Goal: Complete application form

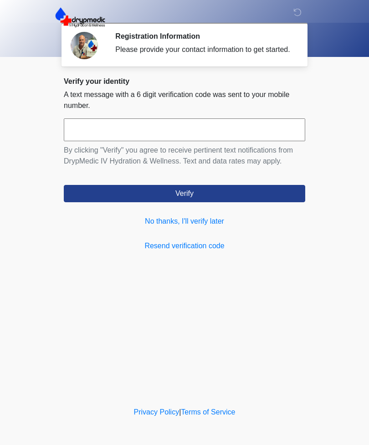
click at [200, 227] on link "No thanks, I'll verify later" at bounding box center [184, 221] width 241 height 11
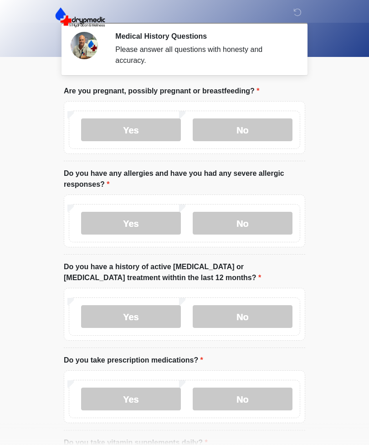
click at [247, 126] on label "No" at bounding box center [243, 129] width 100 height 23
click at [246, 219] on label "No" at bounding box center [243, 223] width 100 height 23
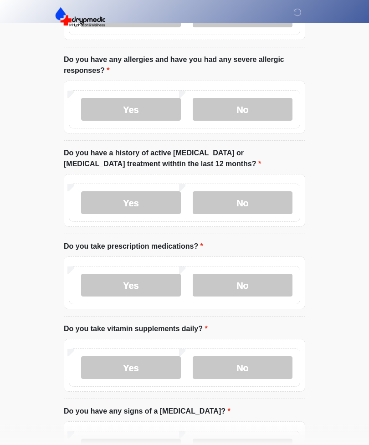
scroll to position [114, 0]
click at [242, 196] on label "No" at bounding box center [243, 202] width 100 height 23
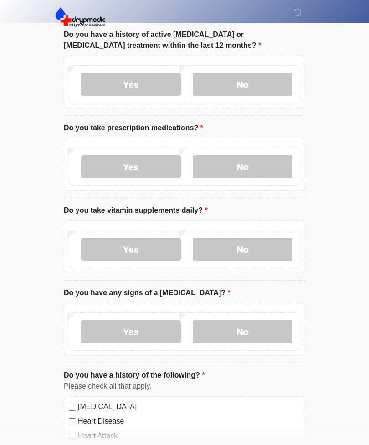
scroll to position [239, 0]
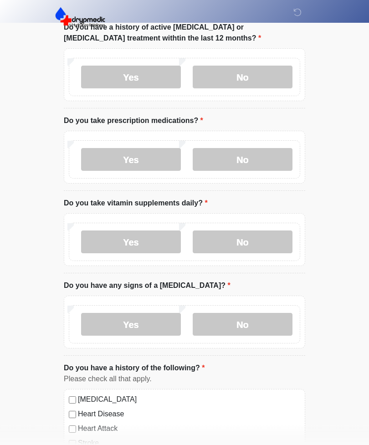
click at [132, 156] on label "Yes" at bounding box center [131, 159] width 100 height 23
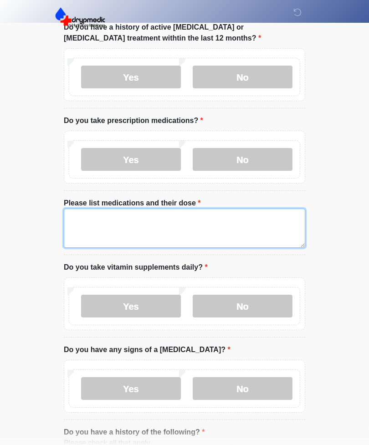
click at [207, 211] on textarea "Please list medications and their dose" at bounding box center [184, 228] width 241 height 39
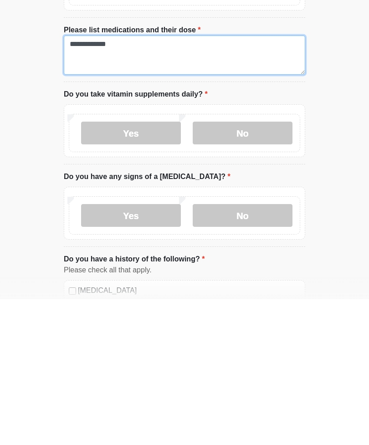
scroll to position [270, 0]
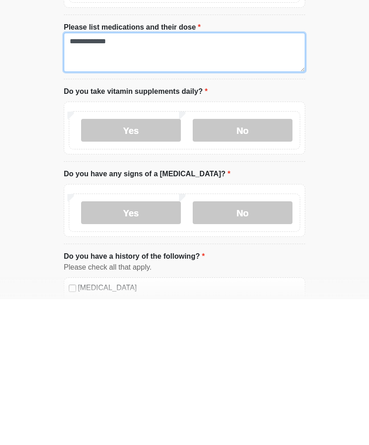
type textarea "**********"
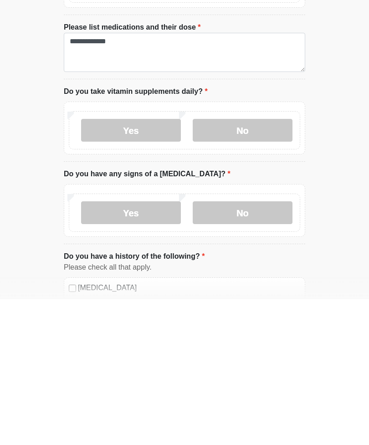
click at [256, 265] on label "No" at bounding box center [243, 276] width 100 height 23
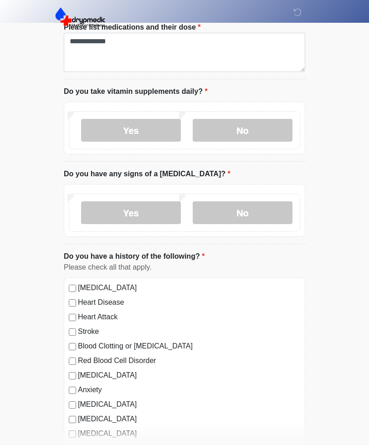
click at [242, 209] on label "No" at bounding box center [243, 212] width 100 height 23
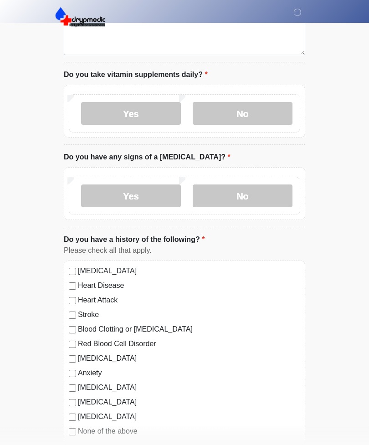
scroll to position [483, 0]
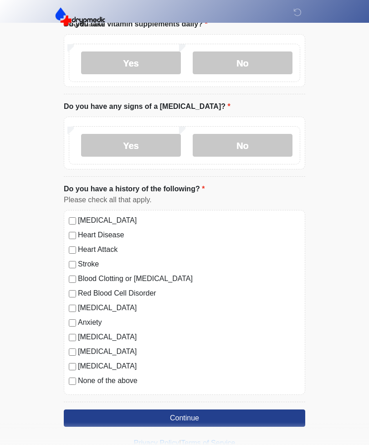
click at [71, 343] on div "High Blood Pressure Heart Disease Heart Attack Stroke Blood Clotting or Bleedin…" at bounding box center [184, 302] width 241 height 185
click at [78, 331] on label "Autoimmune Disorder" at bounding box center [189, 336] width 222 height 11
click at [202, 417] on button "Continue" at bounding box center [184, 417] width 241 height 17
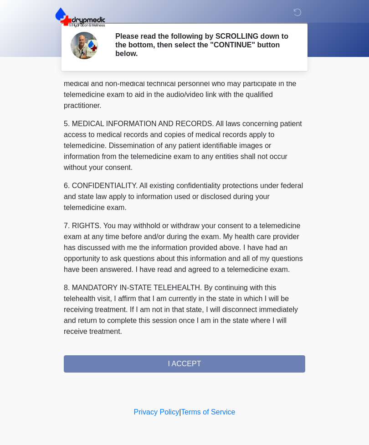
scroll to position [276, 0]
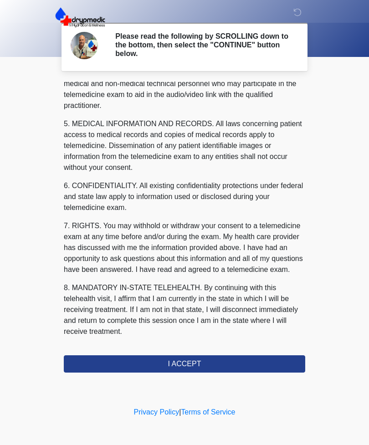
click at [218, 359] on button "I ACCEPT" at bounding box center [184, 363] width 241 height 17
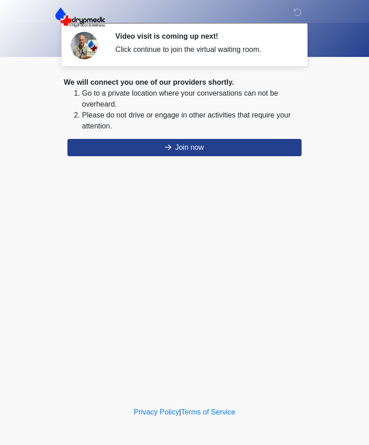
click at [219, 149] on button "Join now" at bounding box center [184, 147] width 234 height 17
